Goal: Obtain resource: Download file/media

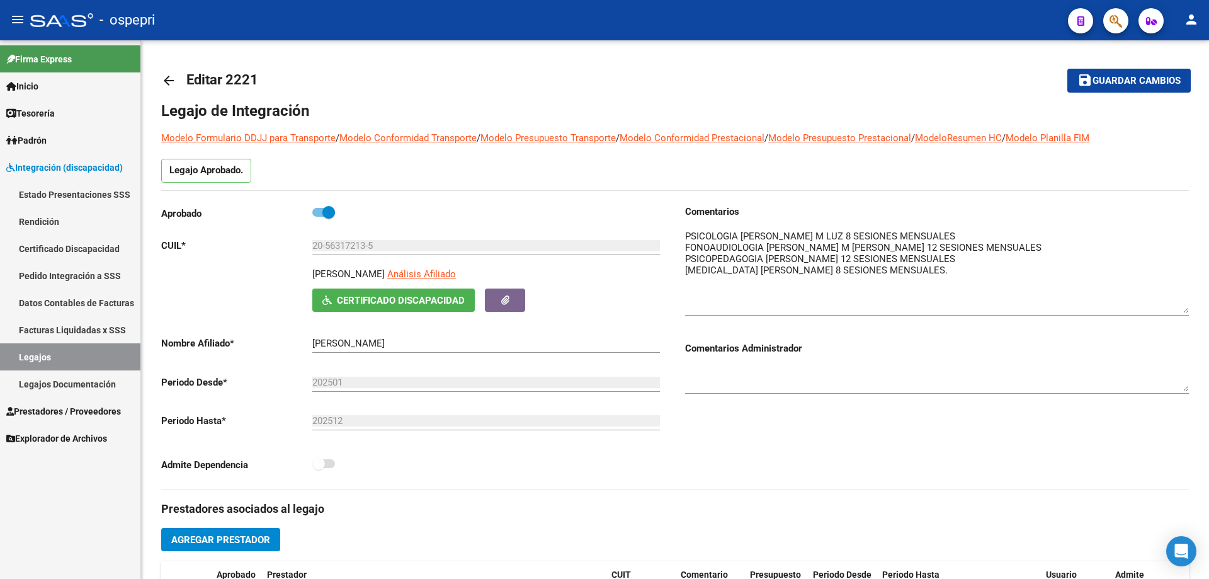
scroll to position [504, 0]
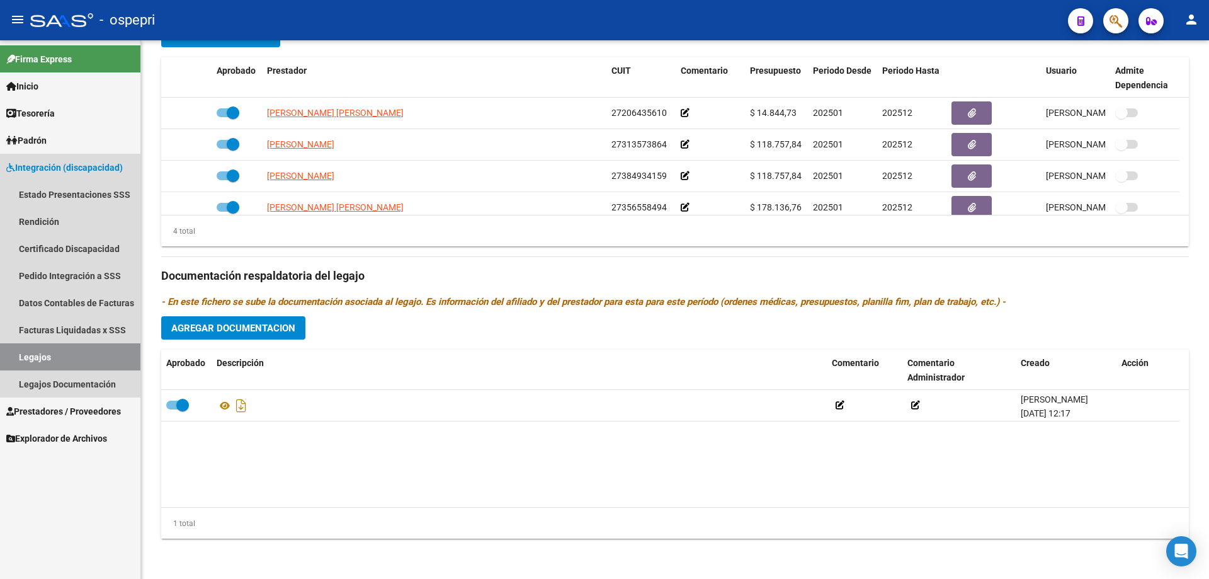
click at [26, 354] on link "Legajos" at bounding box center [70, 356] width 140 height 27
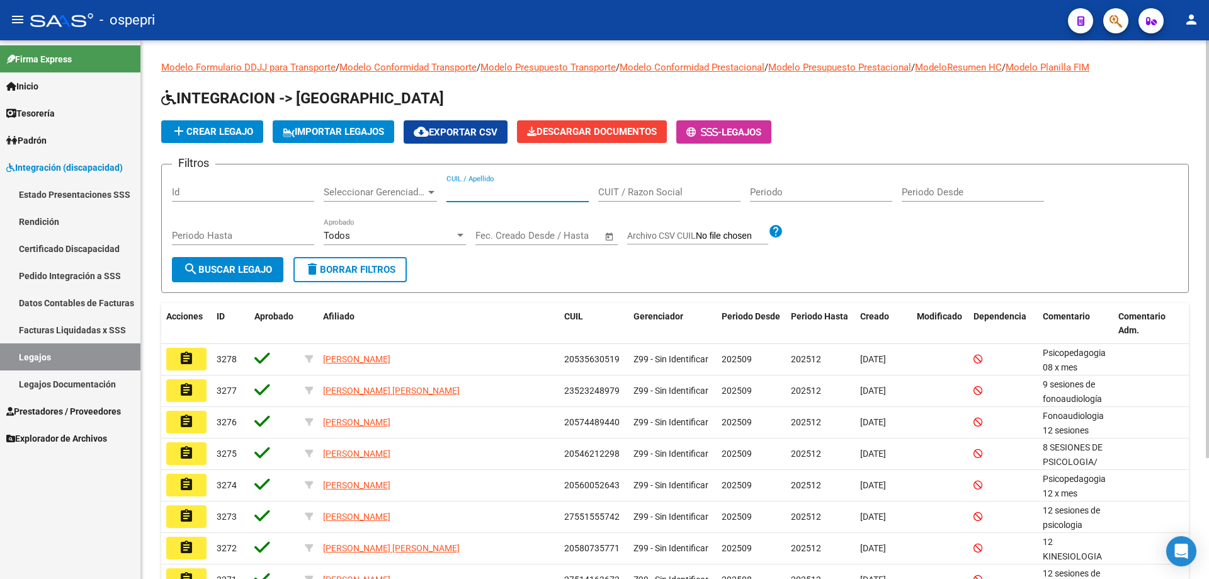
click at [469, 190] on input "CUIL / Apellido" at bounding box center [517, 191] width 142 height 11
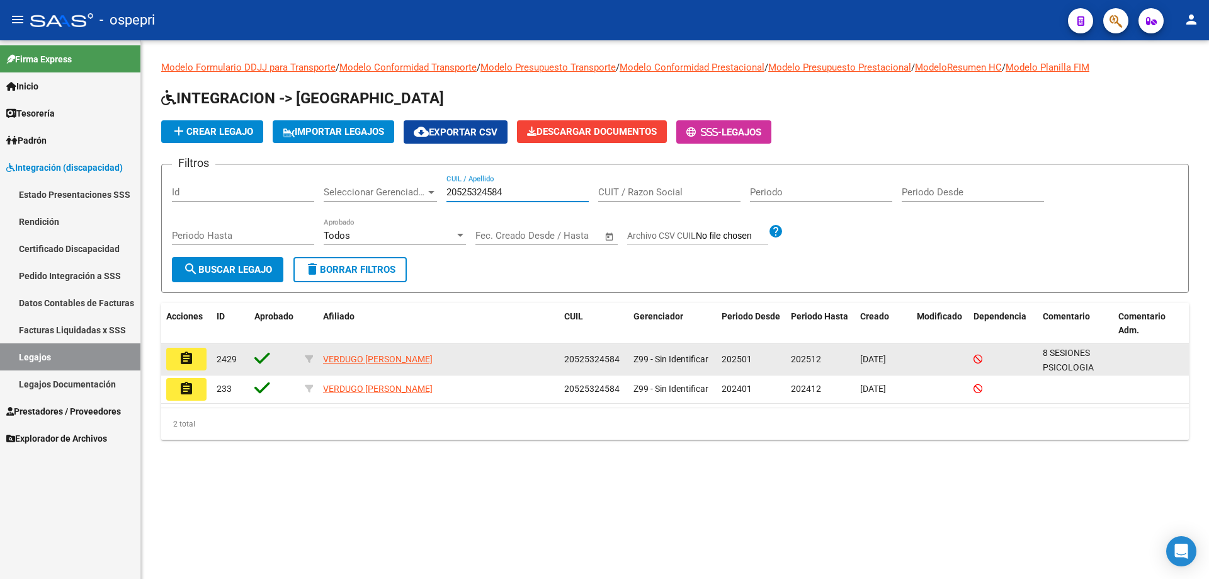
type input "20525324584"
click at [196, 361] on button "assignment" at bounding box center [186, 359] width 40 height 23
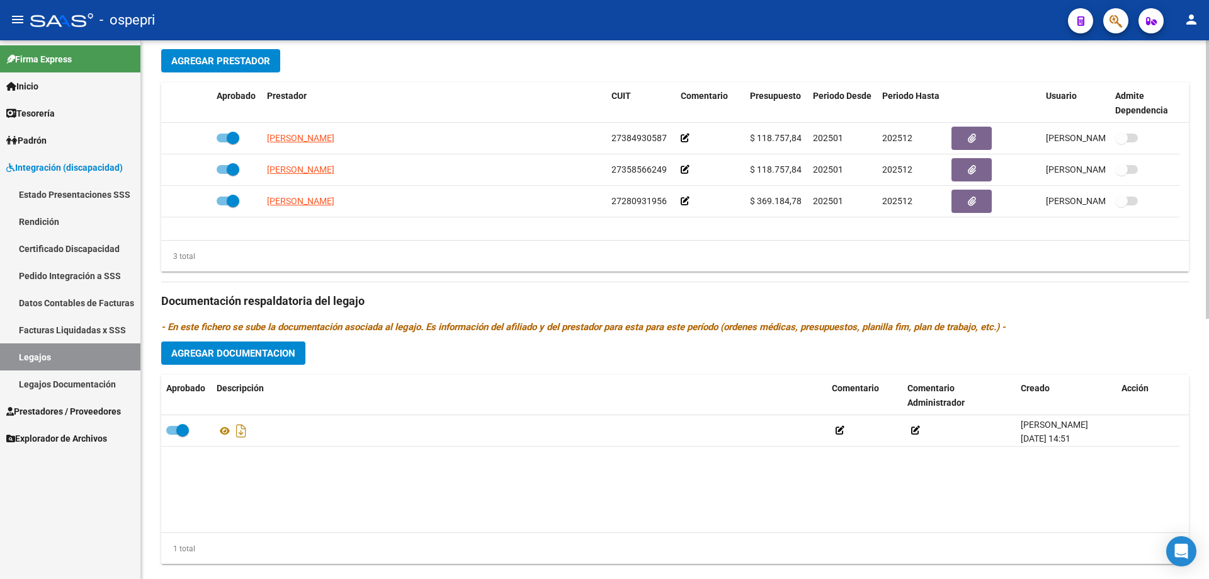
scroll to position [504, 0]
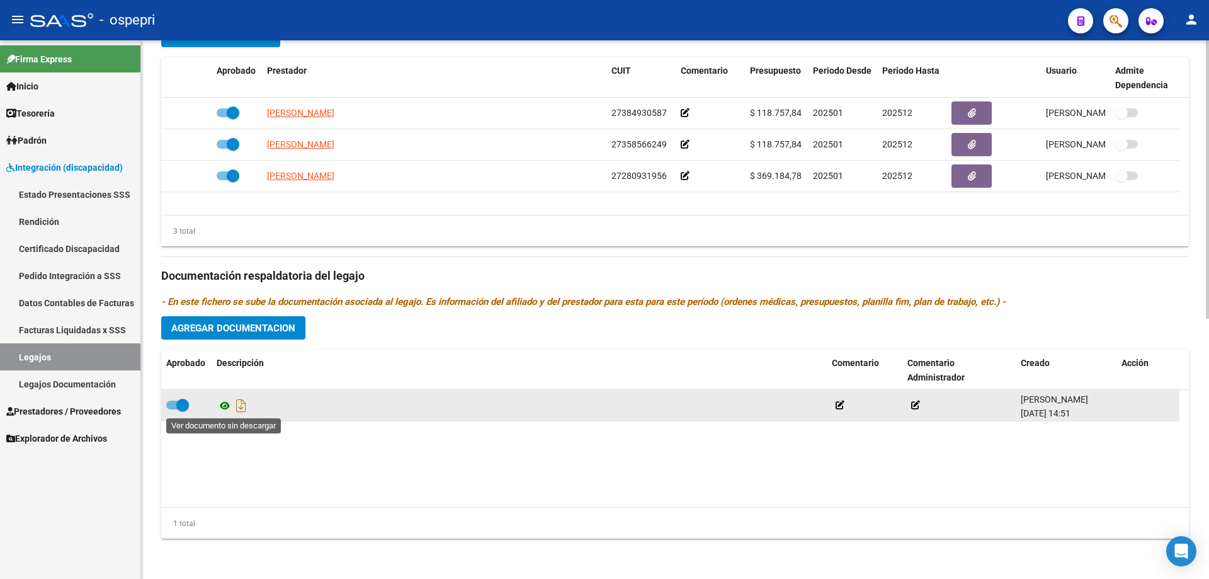
click at [224, 402] on icon at bounding box center [225, 405] width 16 height 15
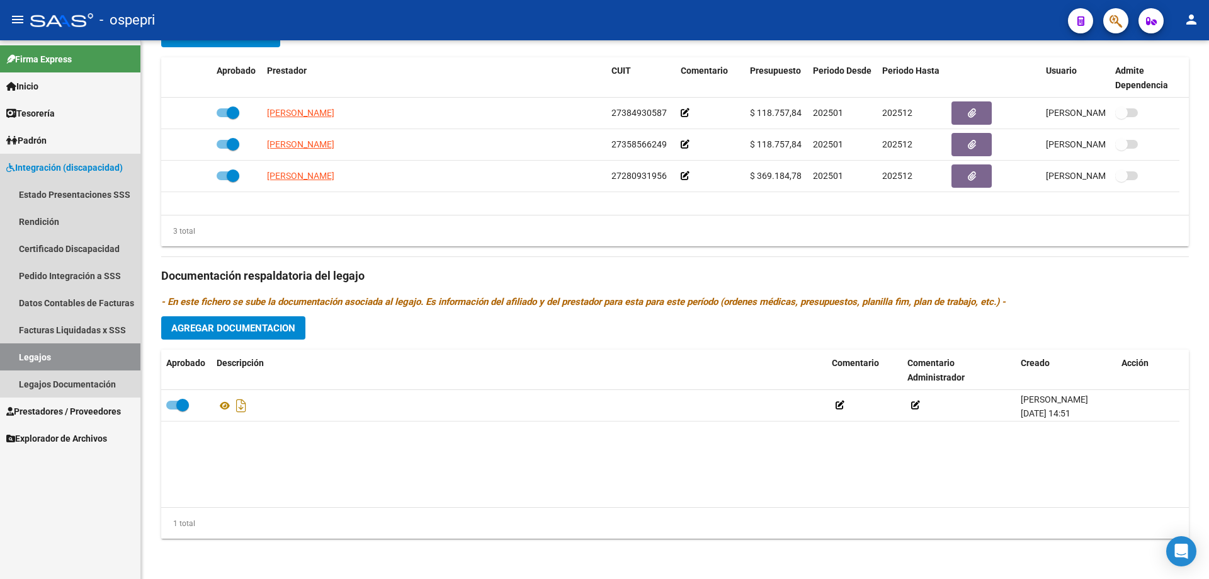
click at [37, 354] on link "Legajos" at bounding box center [70, 356] width 140 height 27
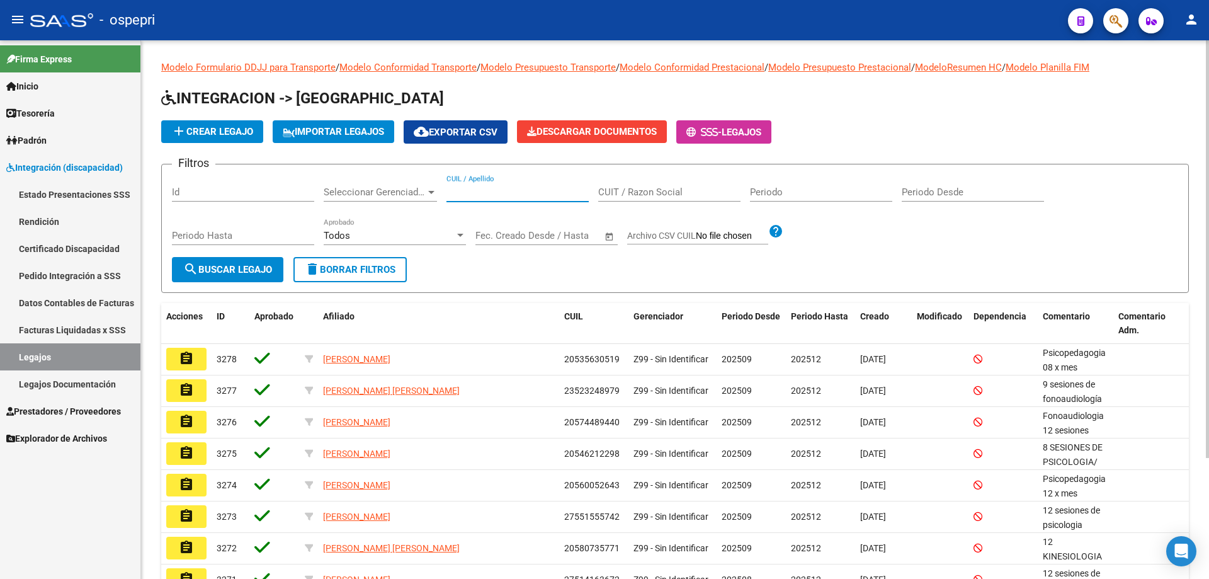
click at [465, 190] on input "CUIL / Apellido" at bounding box center [517, 191] width 142 height 11
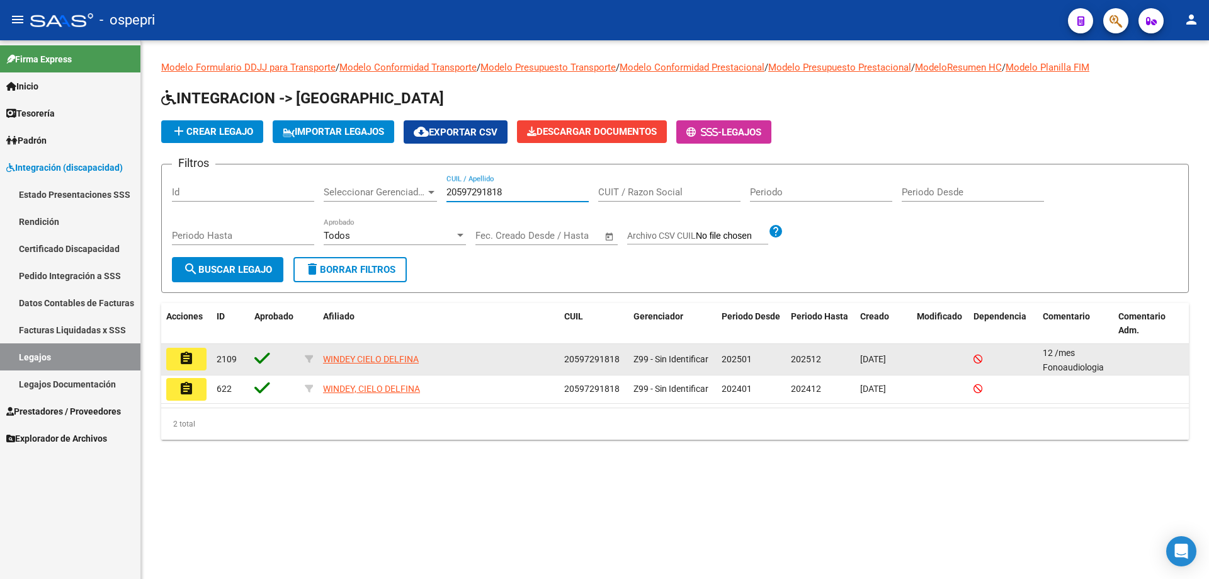
type input "20597291818"
click at [194, 363] on button "assignment" at bounding box center [186, 359] width 40 height 23
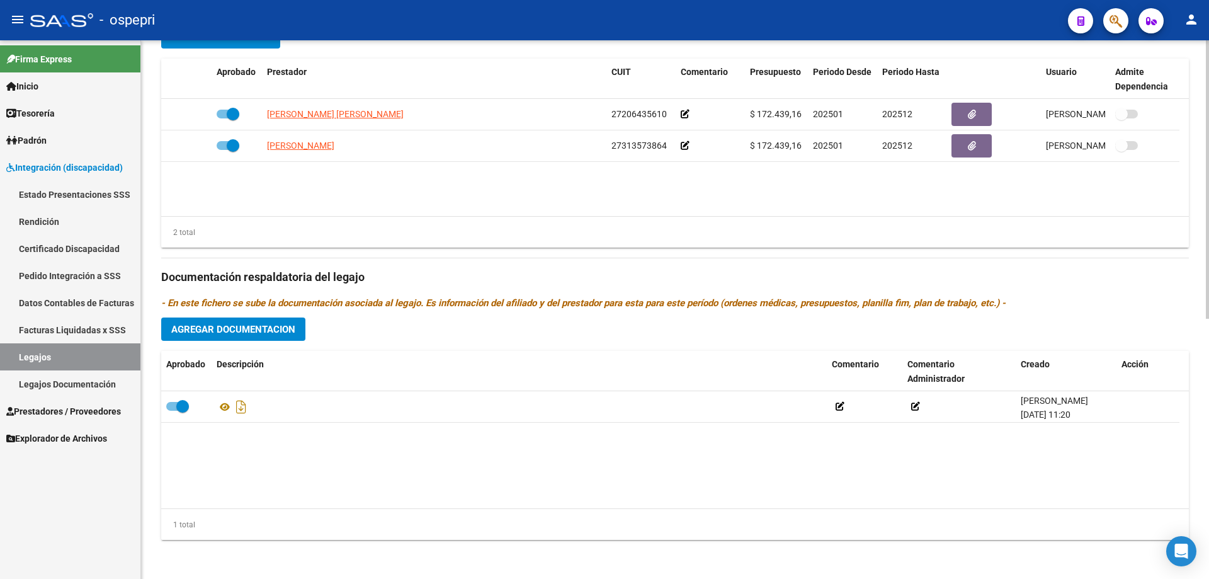
scroll to position [504, 0]
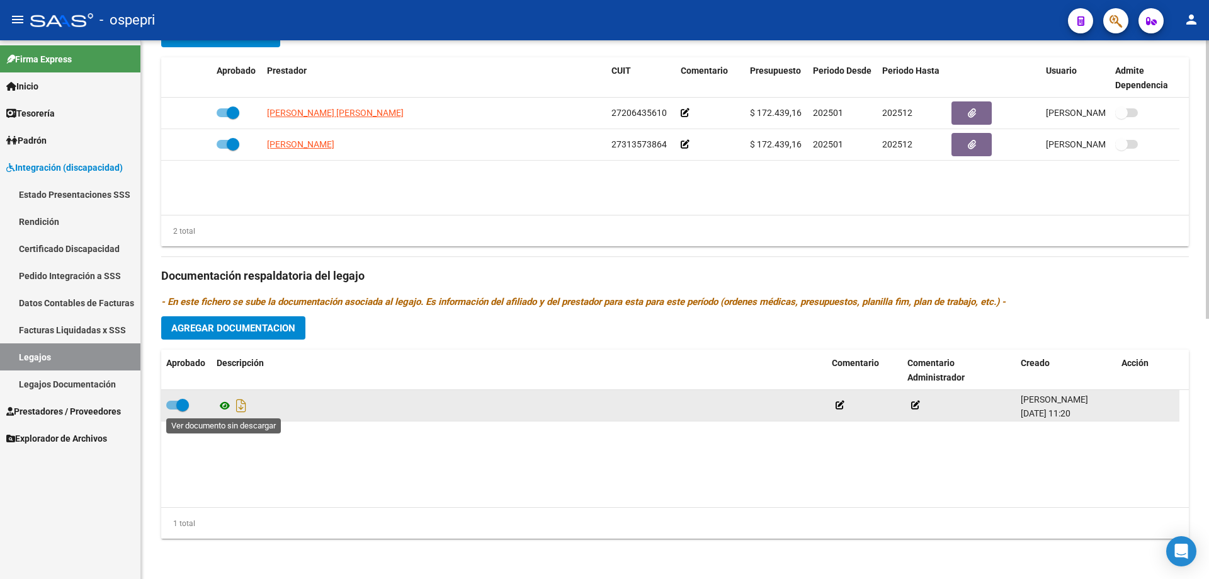
click at [225, 406] on icon at bounding box center [225, 405] width 16 height 15
